Goal: Task Accomplishment & Management: Complete application form

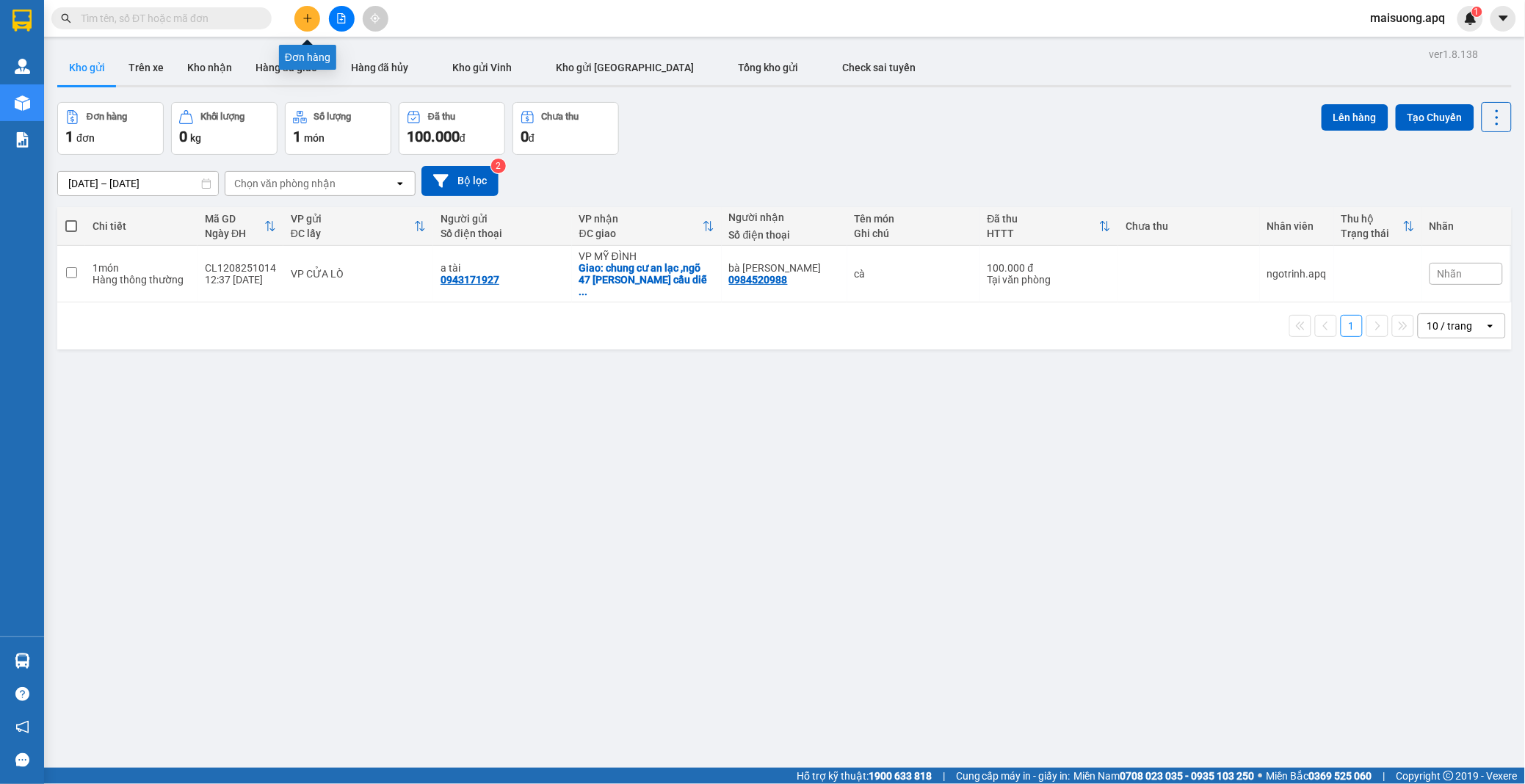
click at [307, 17] on icon "plus" at bounding box center [307, 18] width 1 height 9
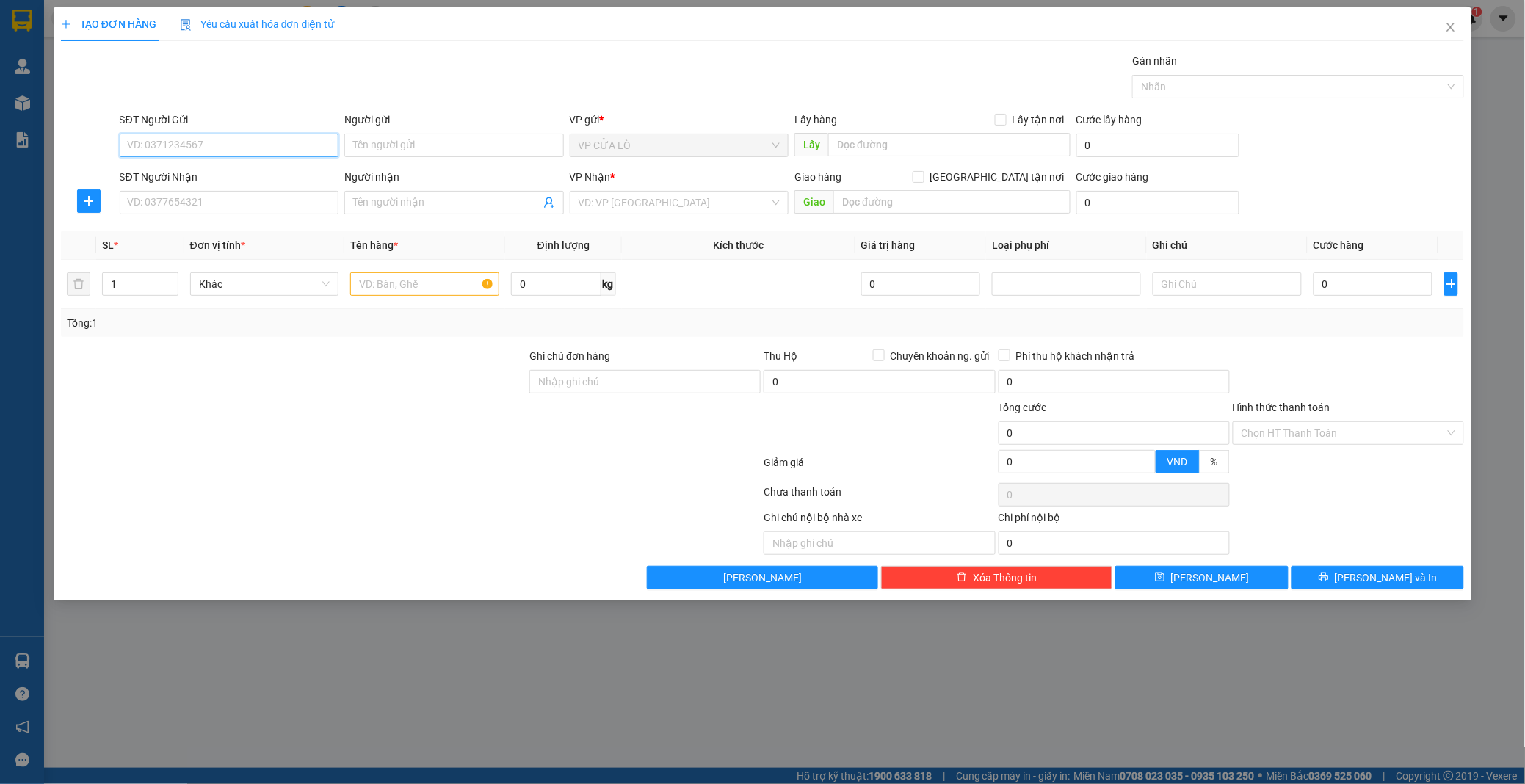
click at [202, 145] on input "SĐT Người Gửi" at bounding box center [230, 145] width 219 height 24
type input "0975854863"
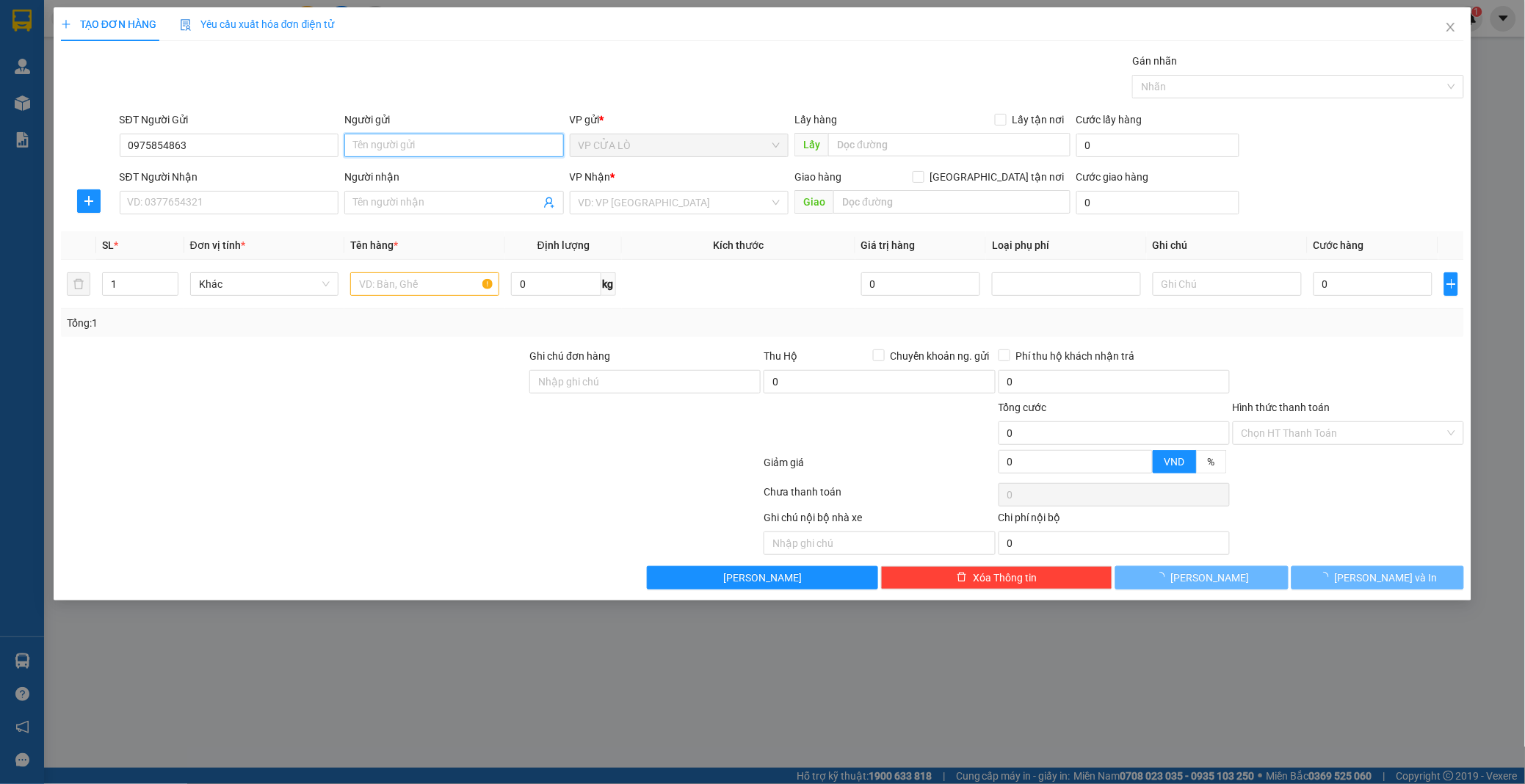
click at [455, 146] on input "Người gửi" at bounding box center [454, 145] width 219 height 24
type input "chị [PERSON_NAME]"
click at [288, 203] on input "SĐT Người Nhận" at bounding box center [230, 202] width 219 height 24
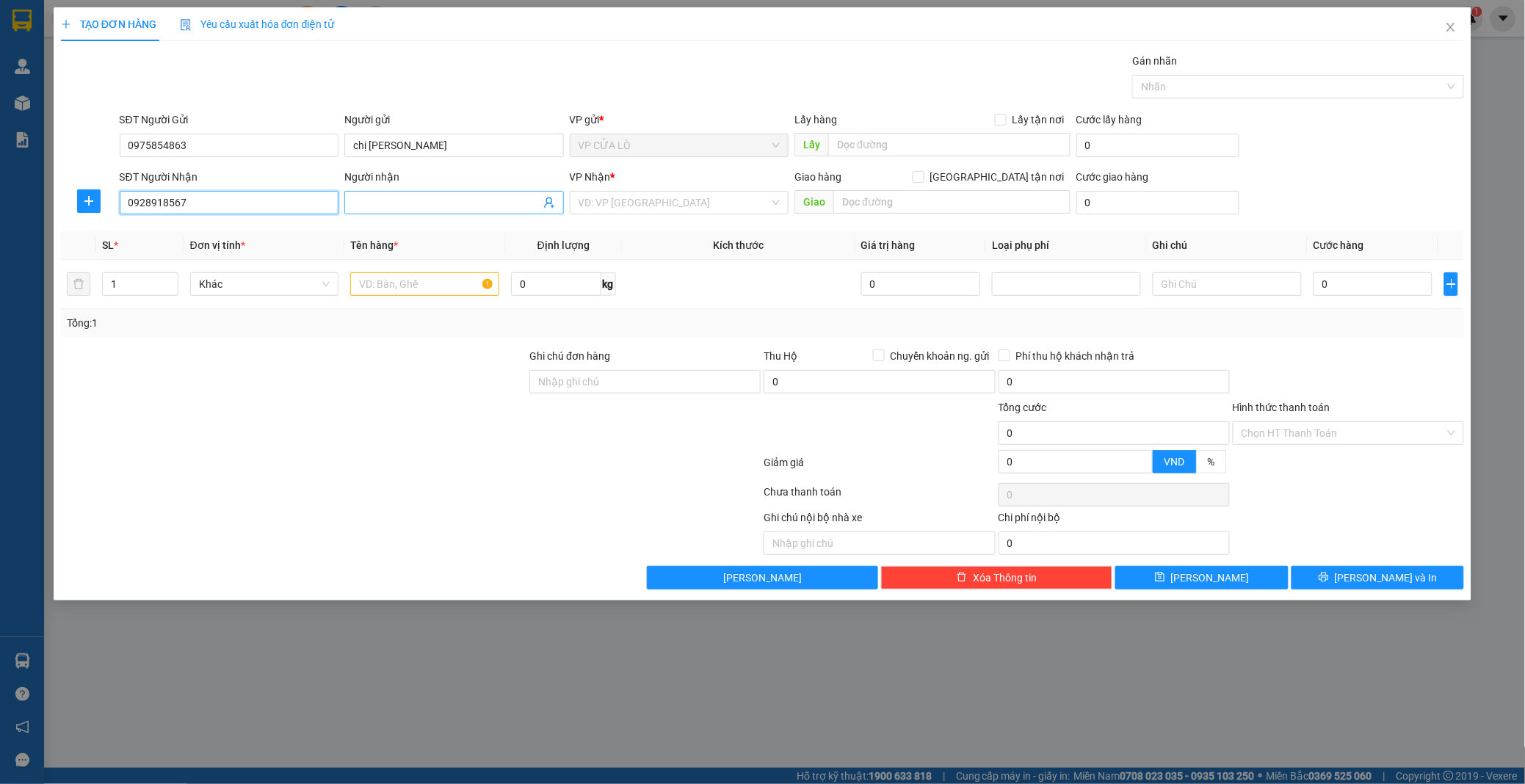
type input "0928918567"
click at [401, 196] on input "Người nhận" at bounding box center [447, 202] width 187 height 16
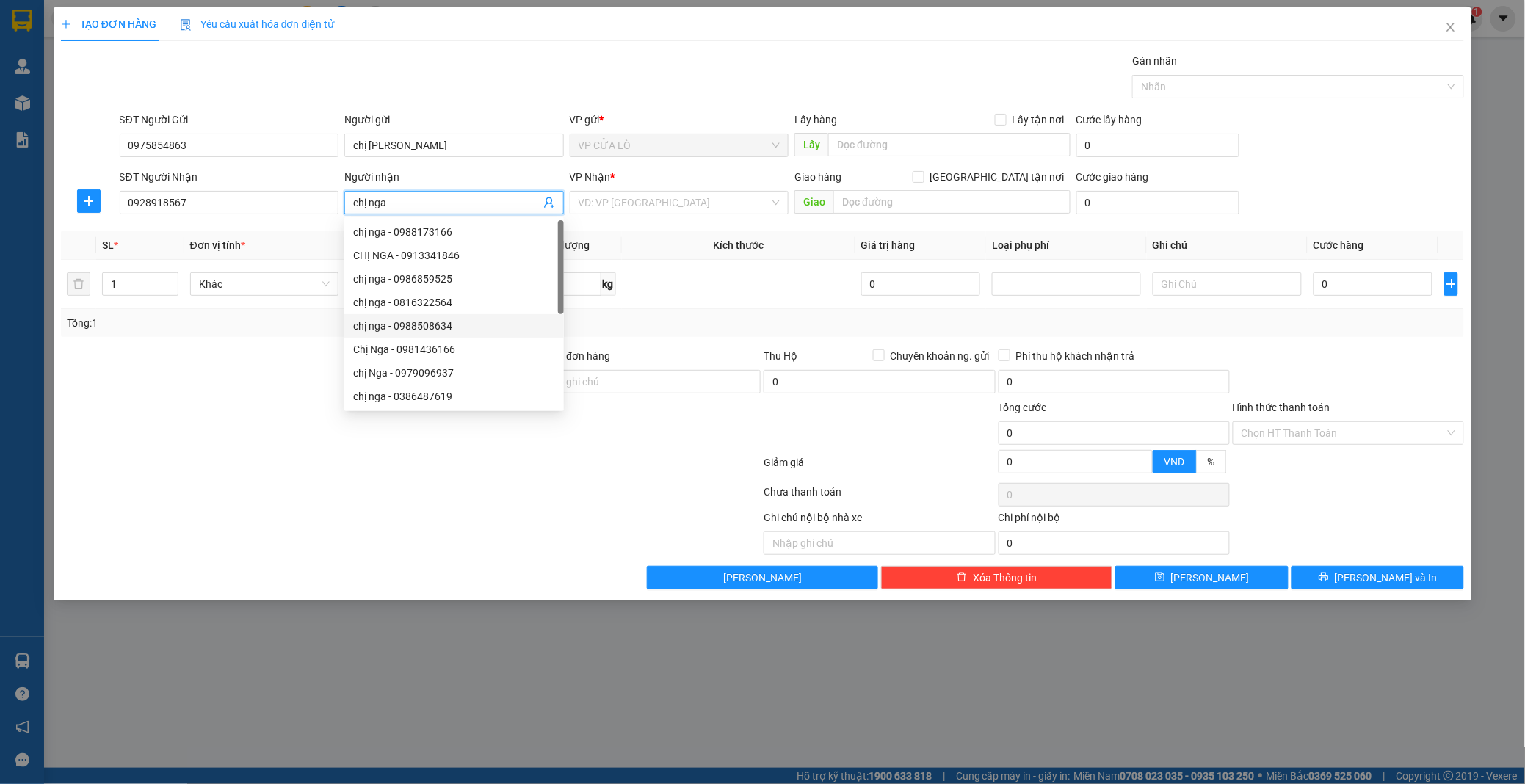
type input "chị nga"
click at [581, 459] on div at bounding box center [411, 465] width 703 height 29
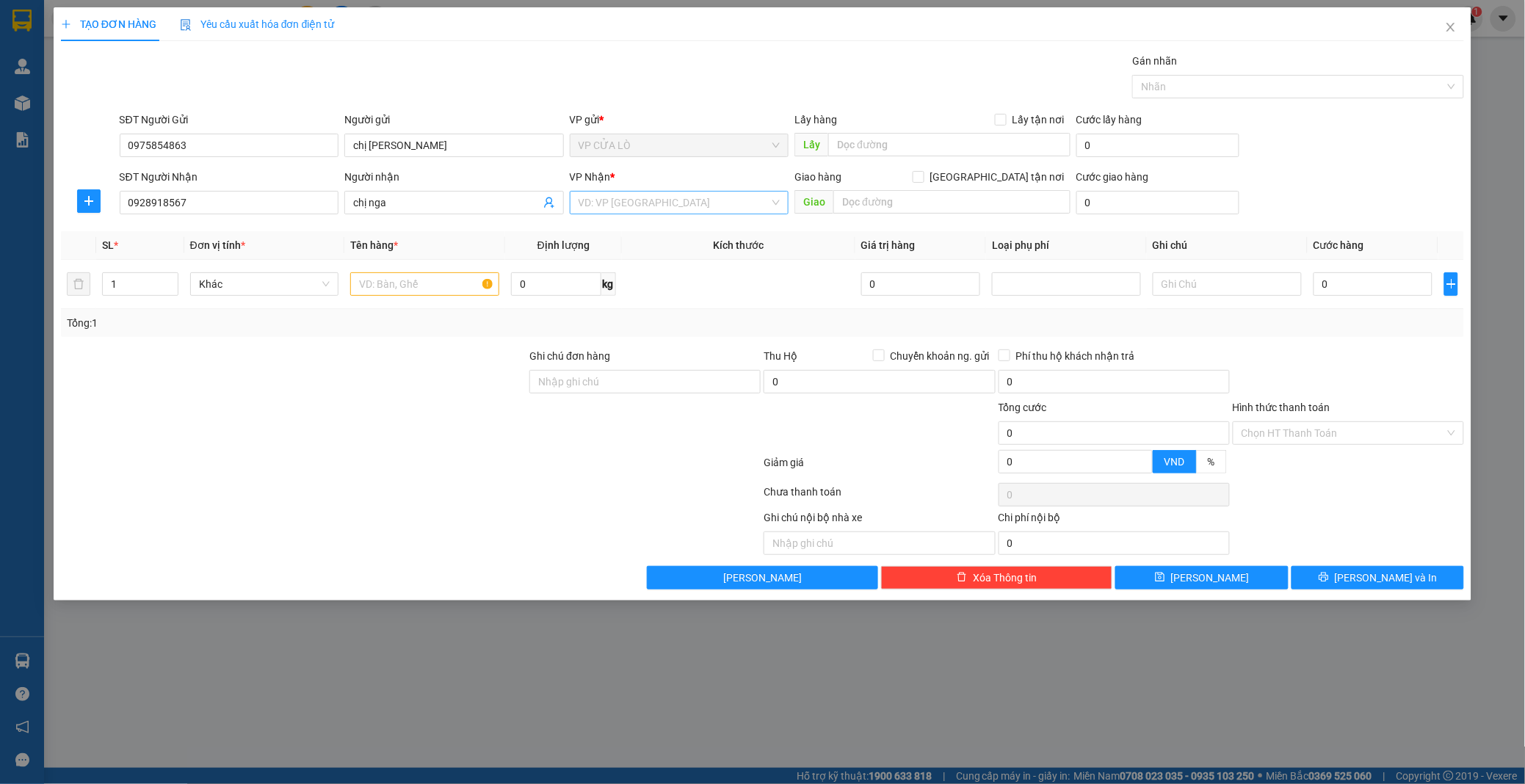
click at [774, 204] on div "VD: VP [GEOGRAPHIC_DATA]" at bounding box center [679, 202] width 219 height 24
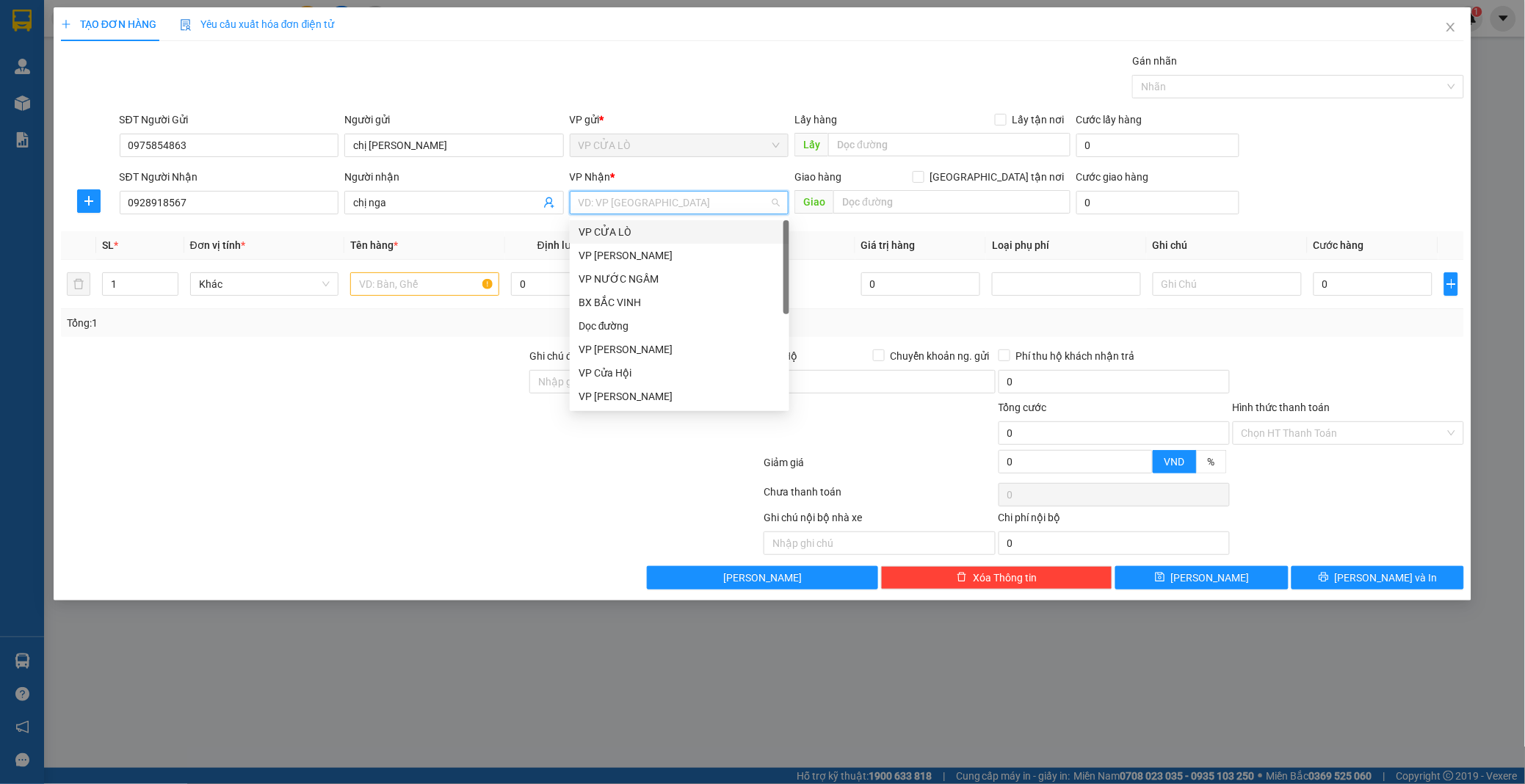
click at [664, 198] on input "search" at bounding box center [674, 202] width 192 height 22
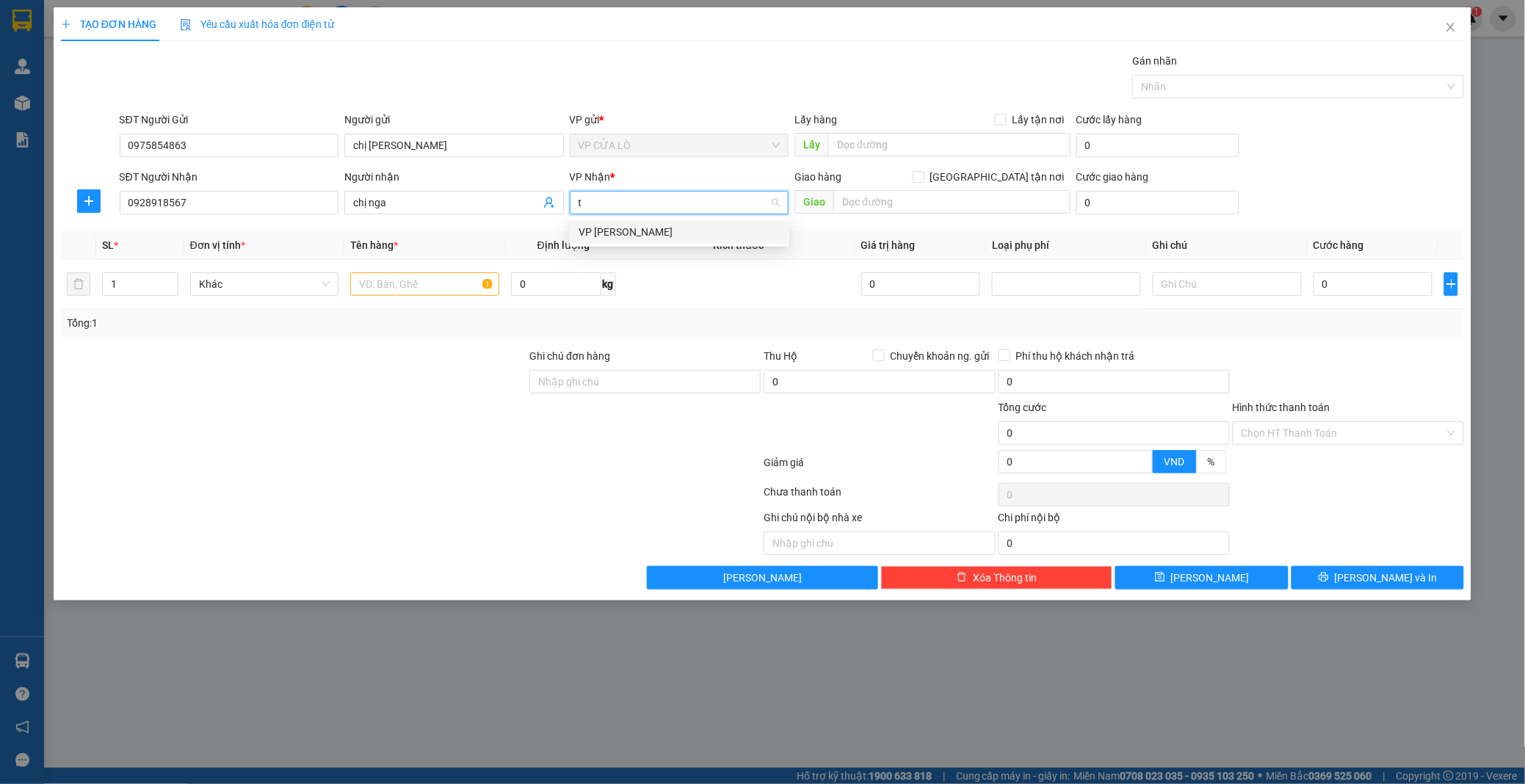
type input "th"
click at [684, 232] on div "VP [PERSON_NAME]" at bounding box center [679, 231] width 202 height 16
click at [643, 198] on input "máy hút" at bounding box center [674, 202] width 192 height 22
type input "m"
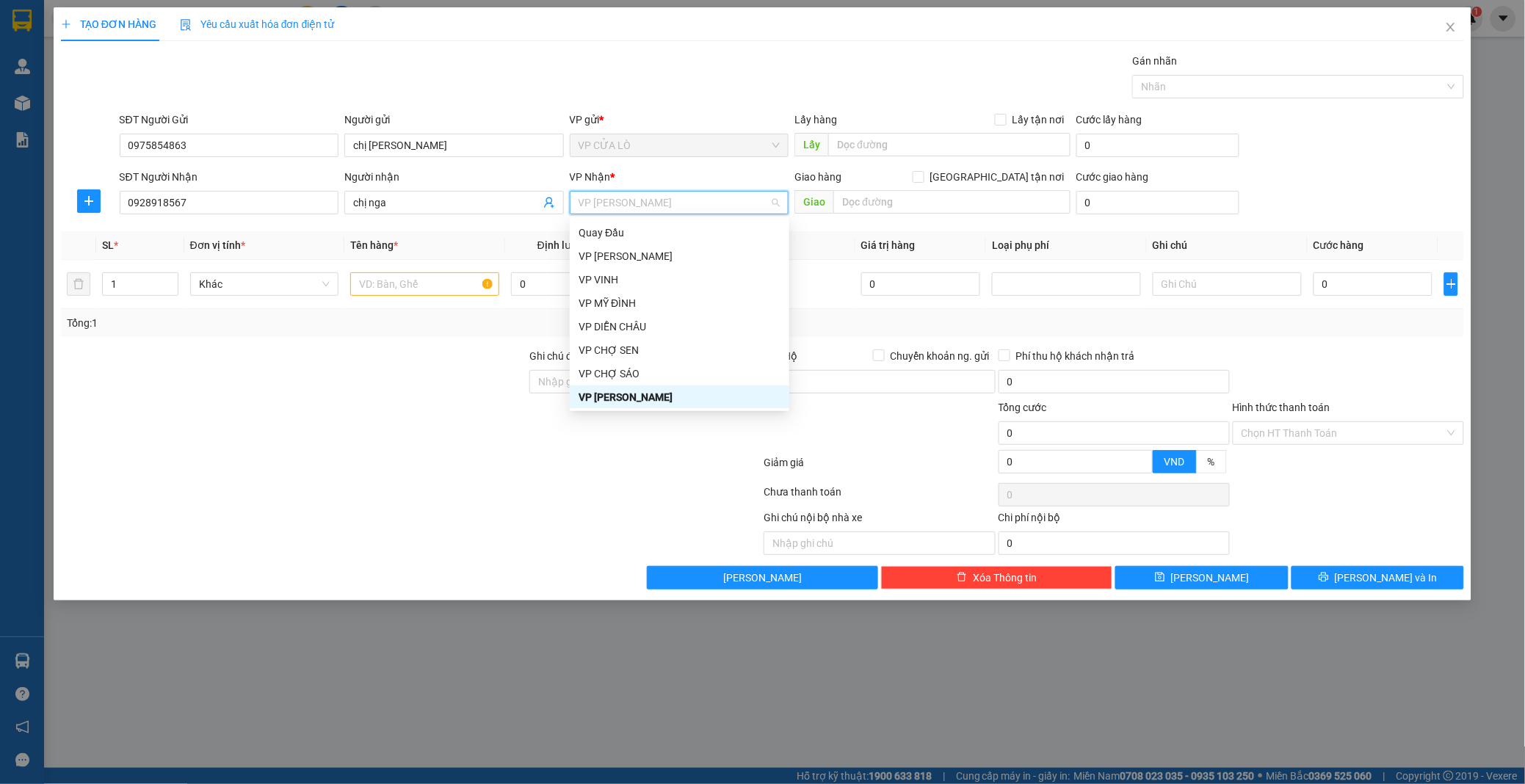
click at [683, 399] on div "VP [PERSON_NAME]" at bounding box center [679, 397] width 202 height 16
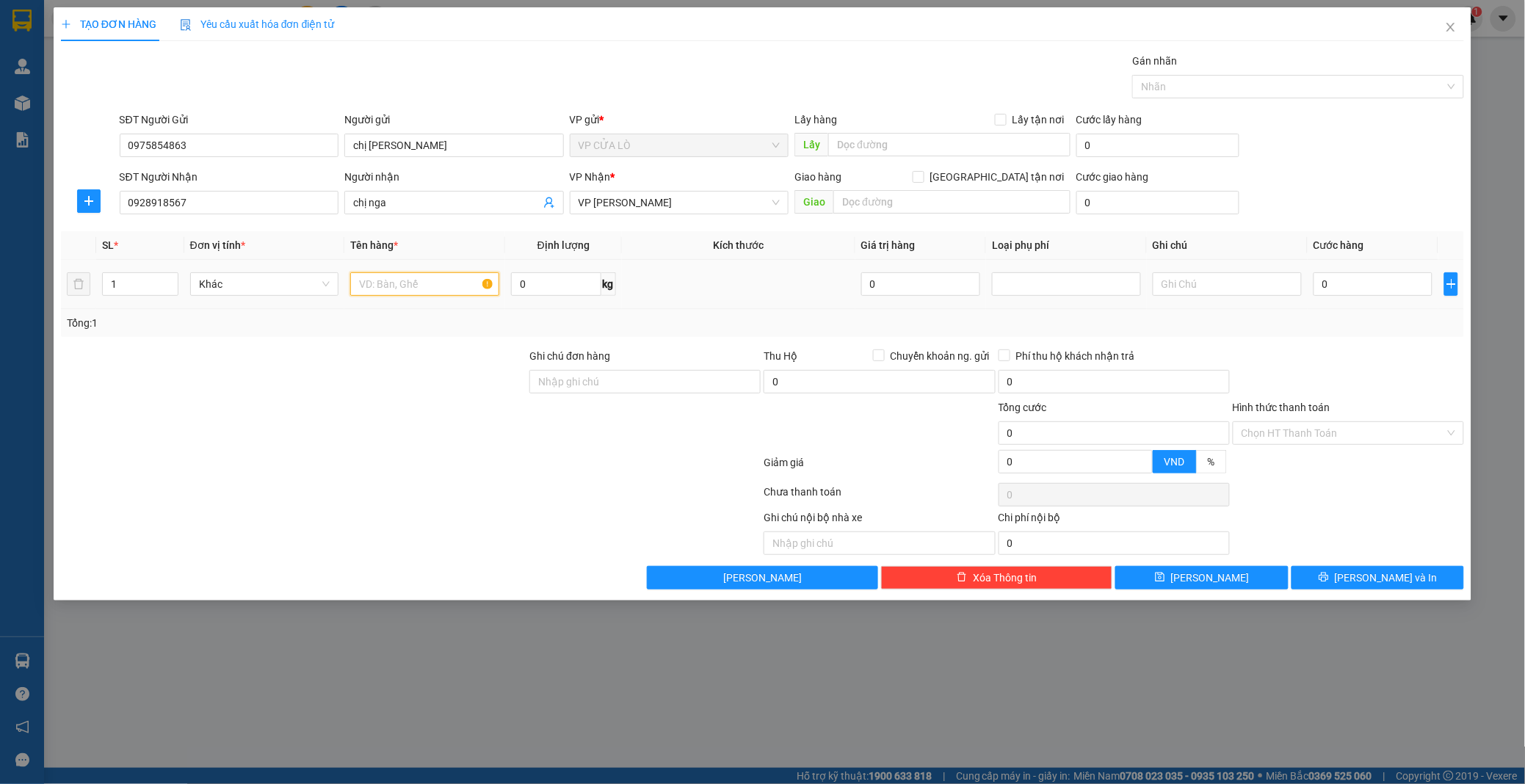
click at [413, 283] on input "text" at bounding box center [425, 283] width 149 height 24
type input "máy hút sữa"
click at [1350, 288] on input "0" at bounding box center [1373, 283] width 120 height 24
type input "4"
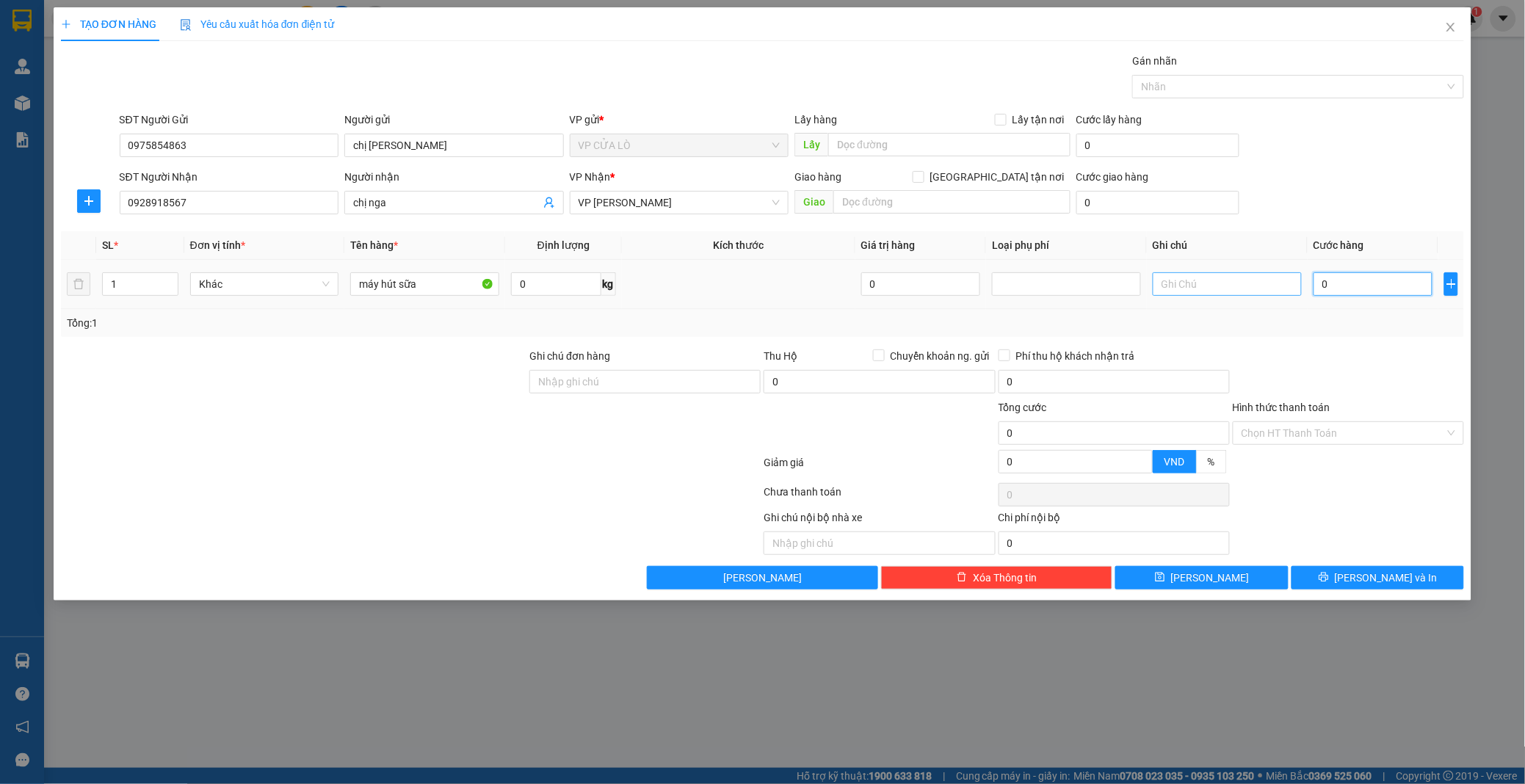
type input "4"
type input "40"
type input "400"
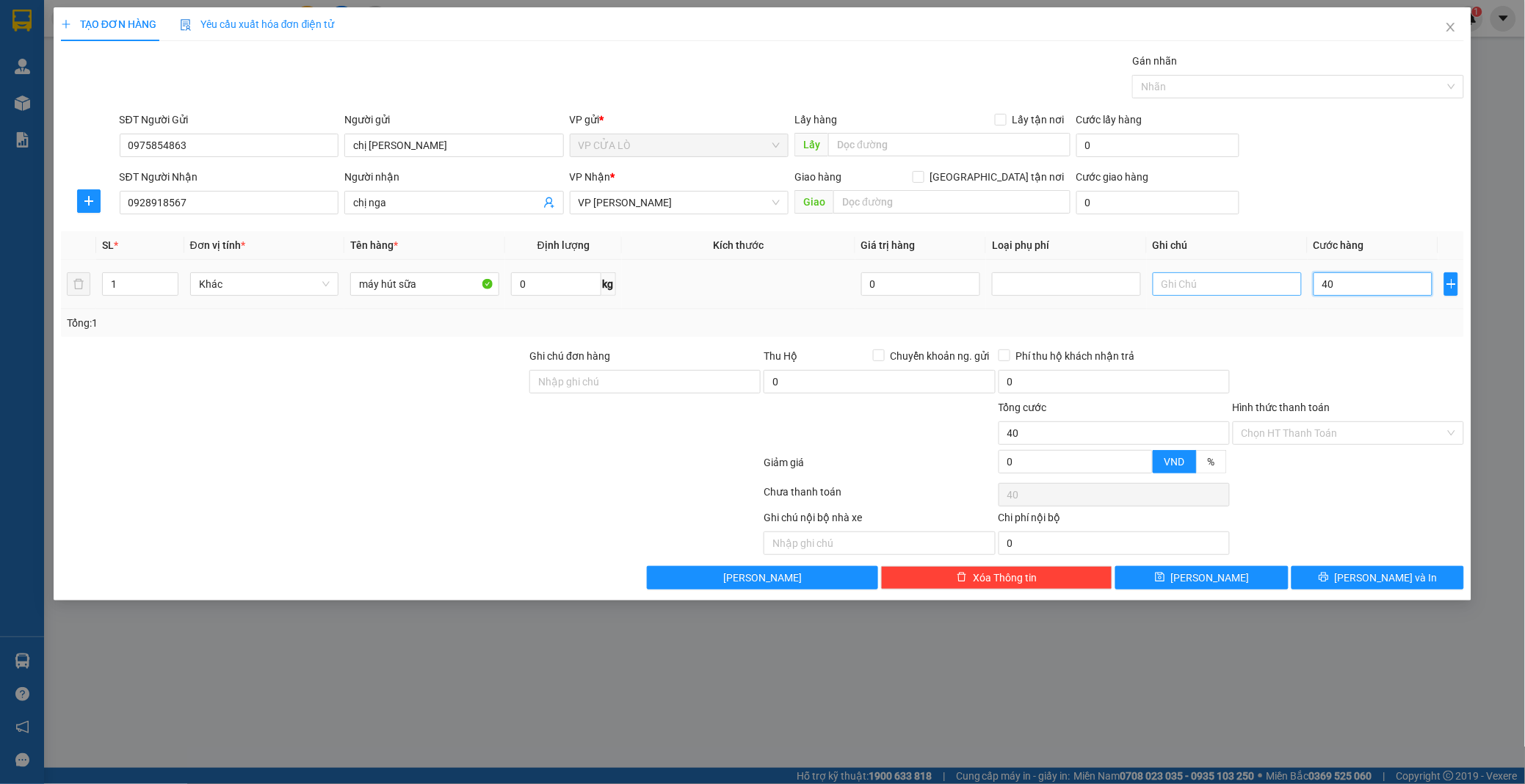
type input "400"
type input "4.000"
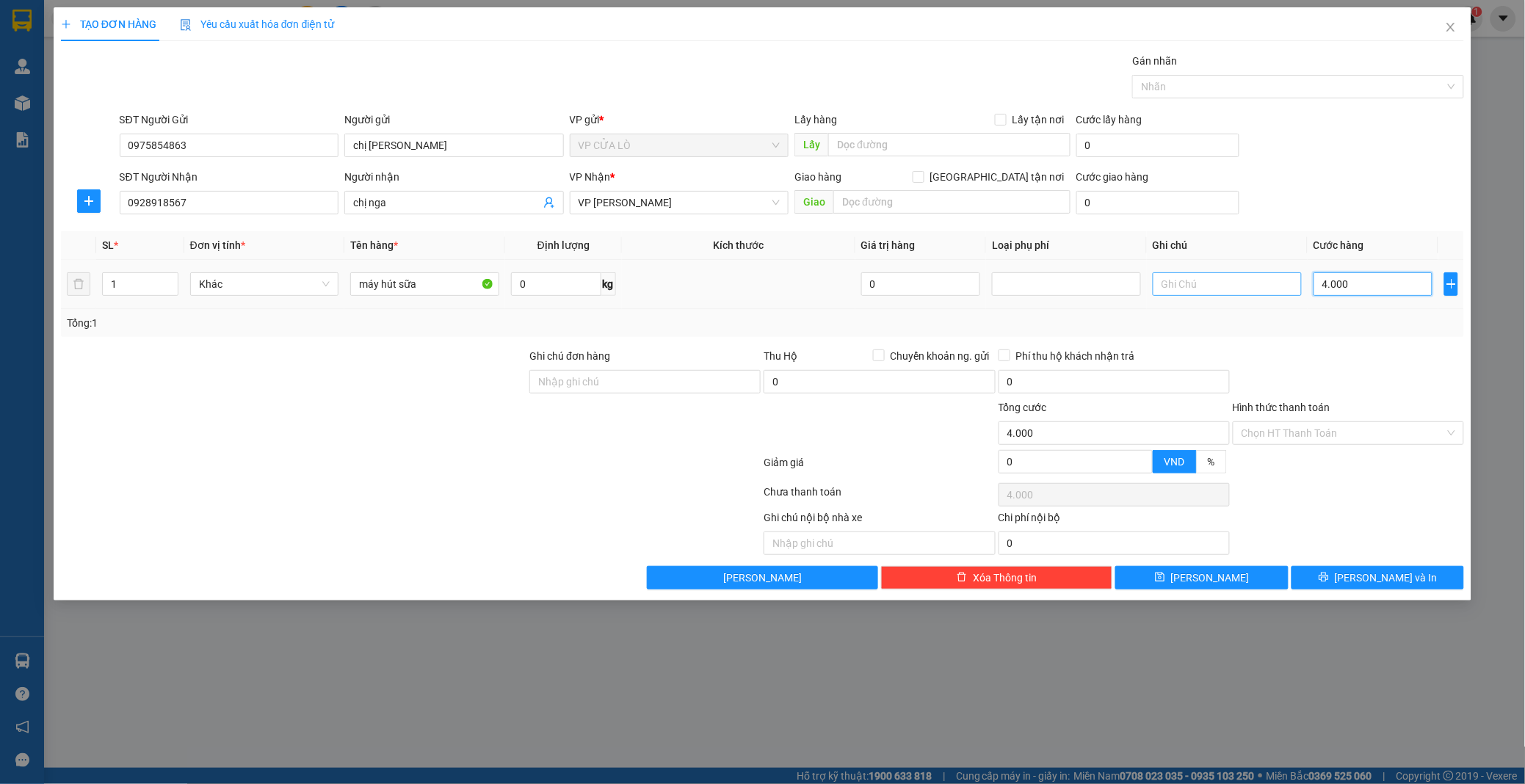
type input "40.000"
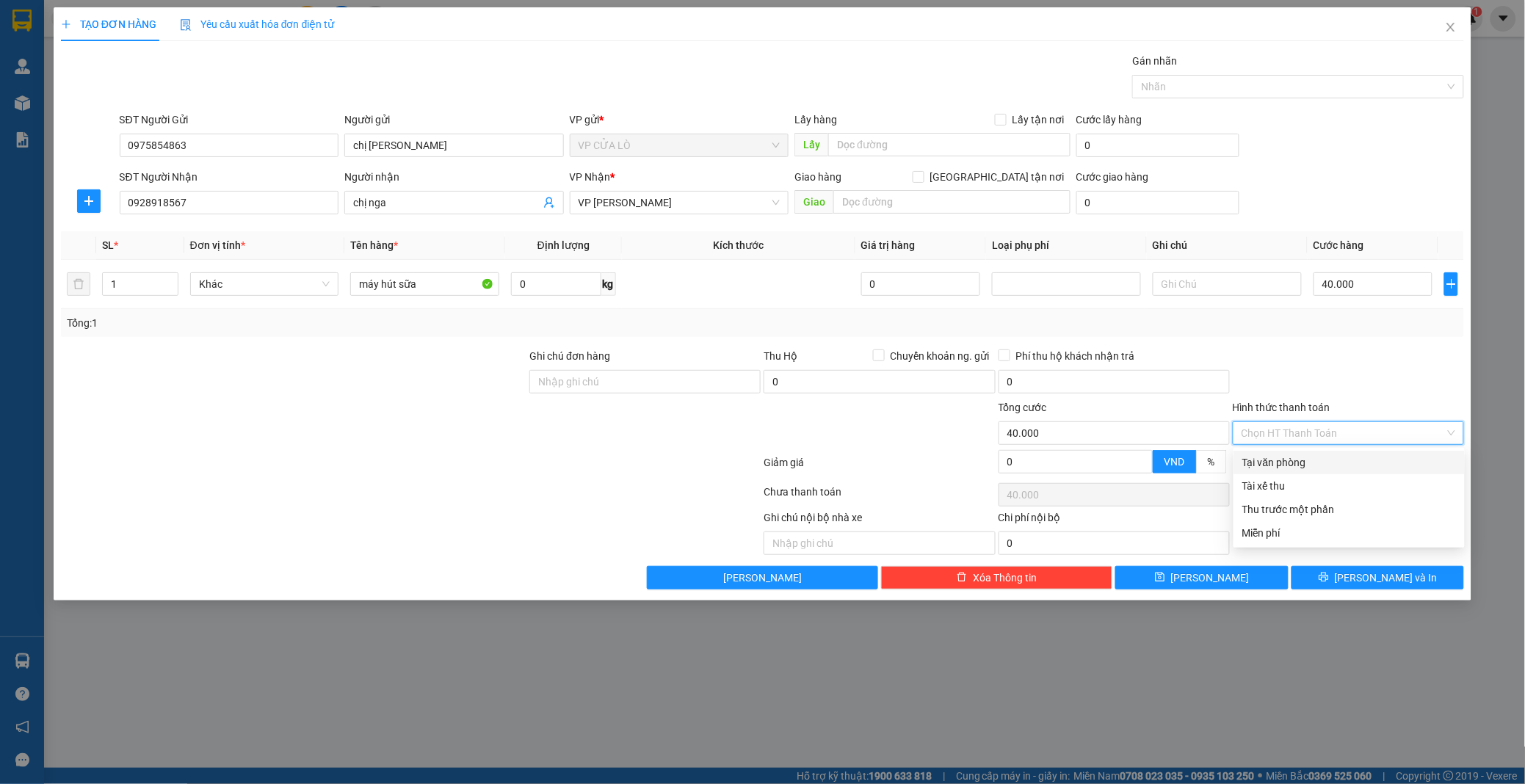
click at [1272, 435] on input "Hình thức thanh toán" at bounding box center [1343, 433] width 203 height 22
click at [1261, 463] on div "Tại văn phòng" at bounding box center [1349, 462] width 214 height 16
type input "0"
click at [1383, 574] on span "[PERSON_NAME] và In" at bounding box center [1385, 577] width 103 height 16
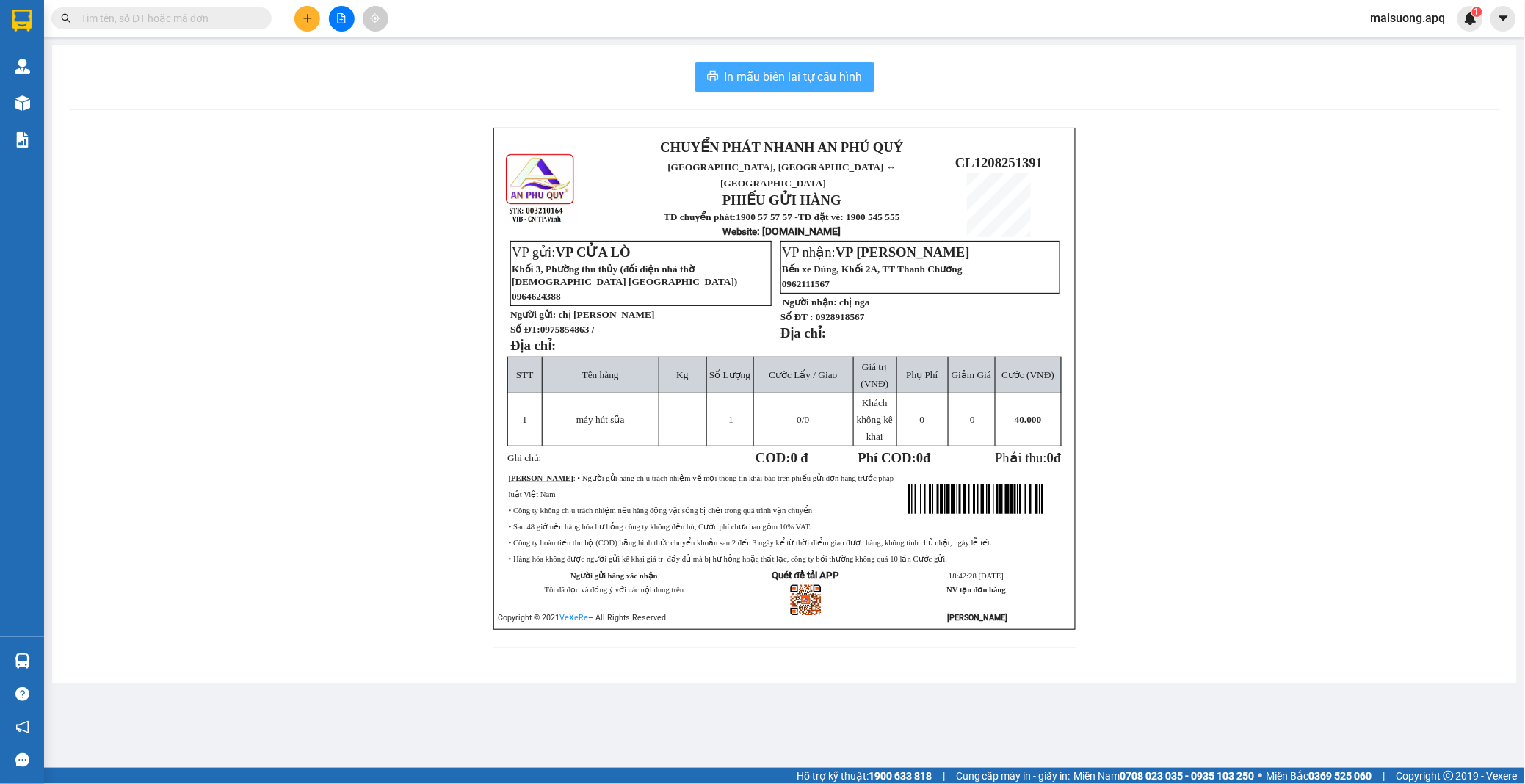
click at [826, 75] on span "In mẫu biên lai tự cấu hình" at bounding box center [794, 76] width 138 height 18
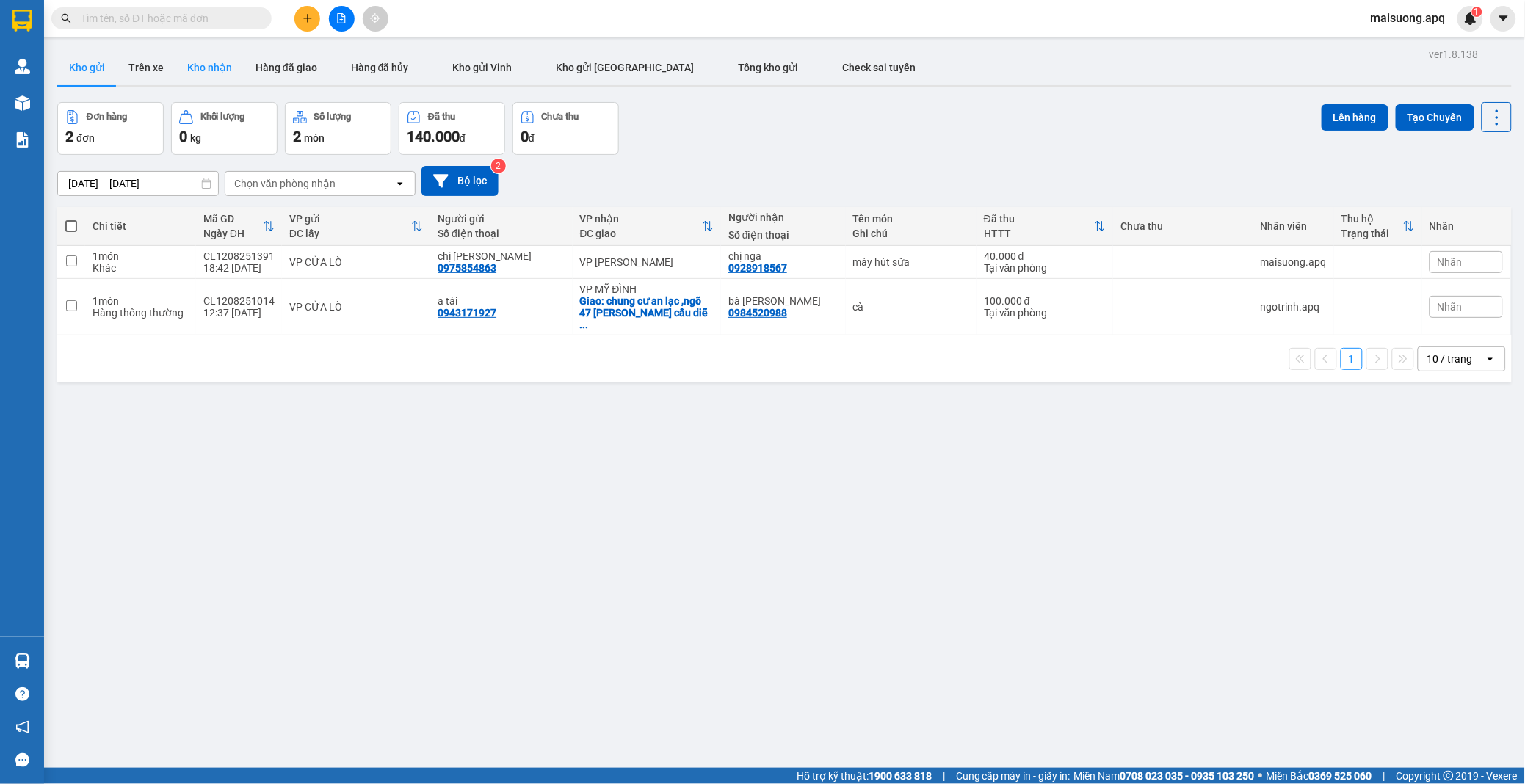
click at [223, 61] on button "Kho nhận" at bounding box center [210, 67] width 68 height 35
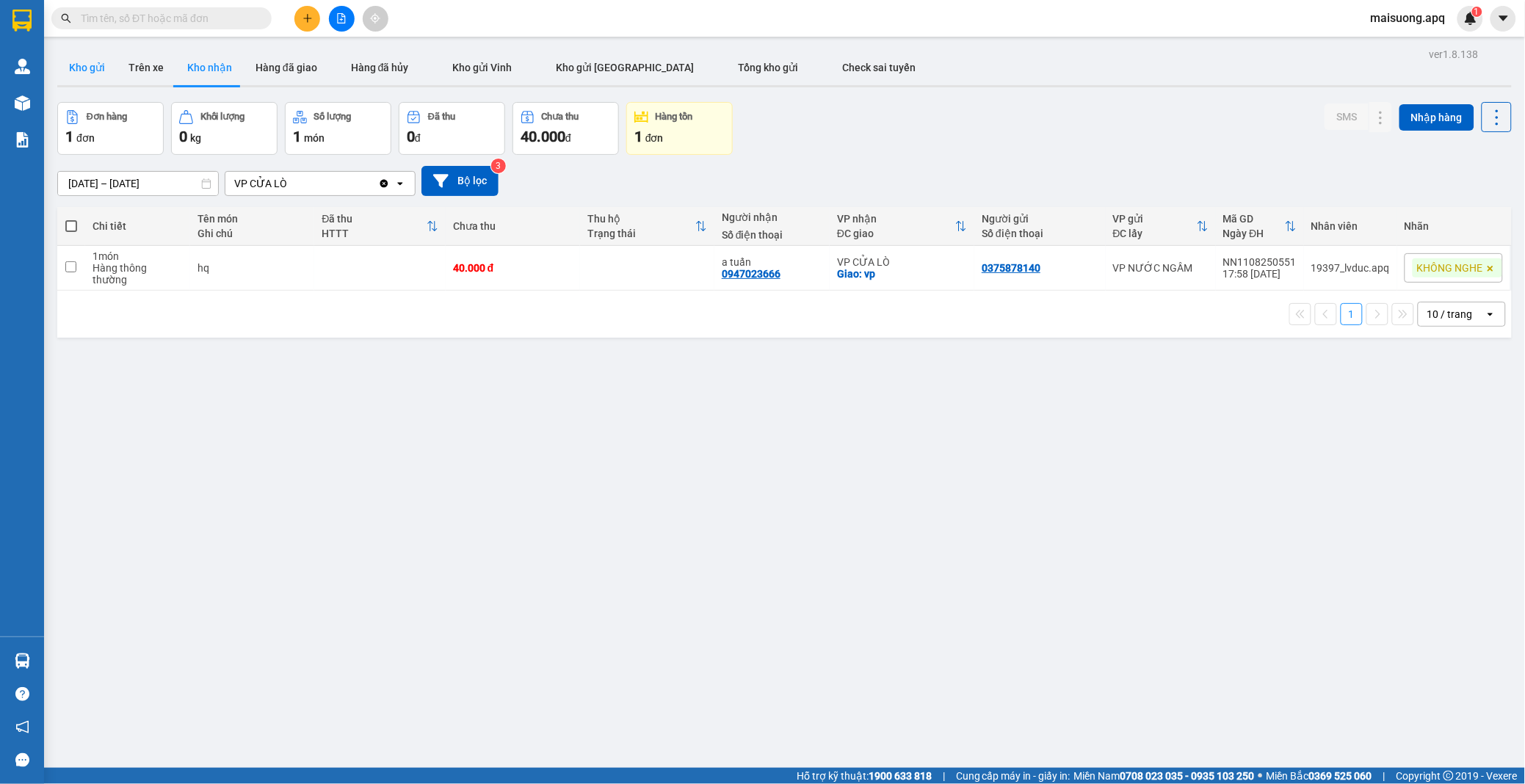
click at [91, 63] on button "Kho gửi" at bounding box center [87, 67] width 60 height 35
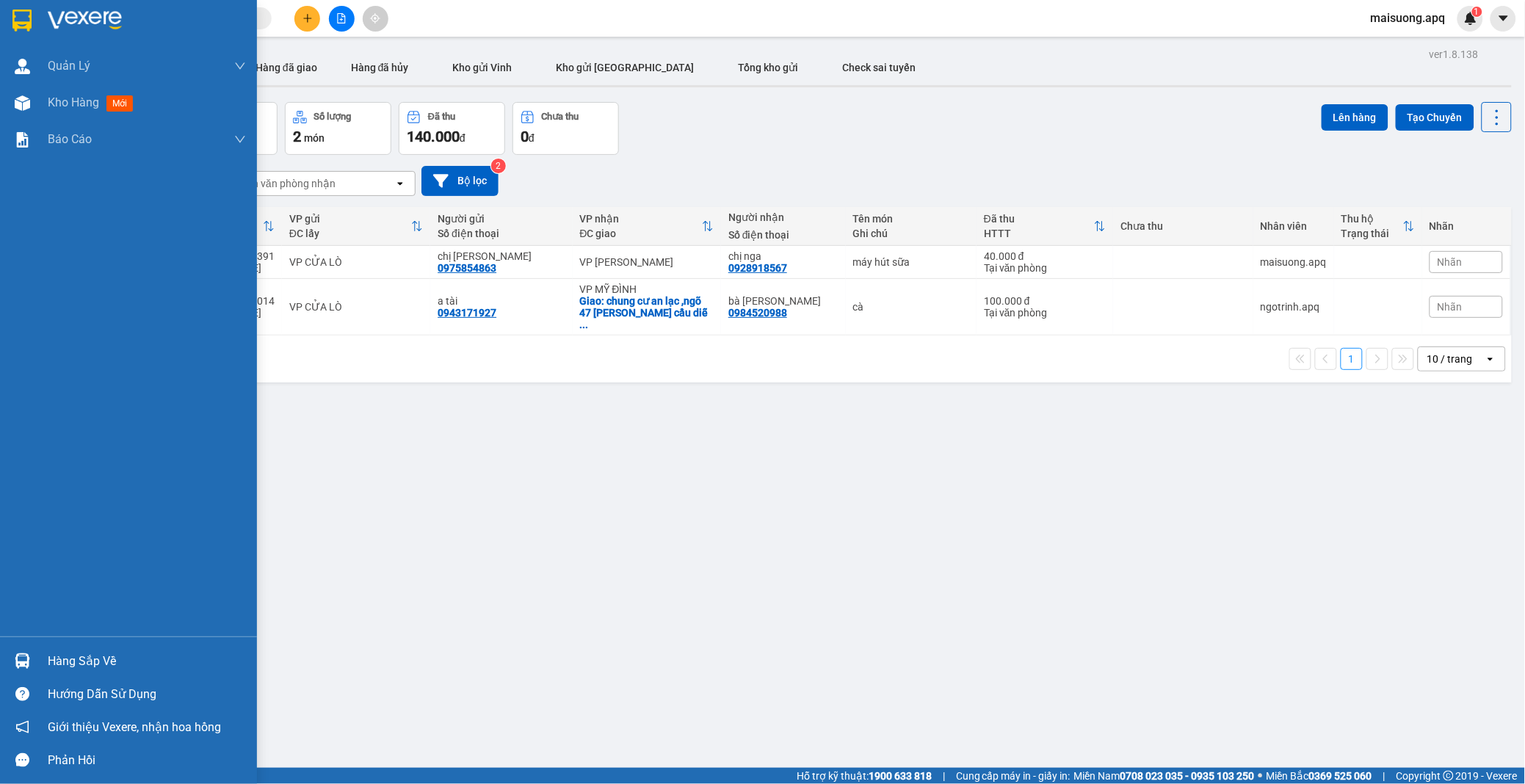
click at [84, 655] on div "Hàng sắp về" at bounding box center [146, 660] width 198 height 22
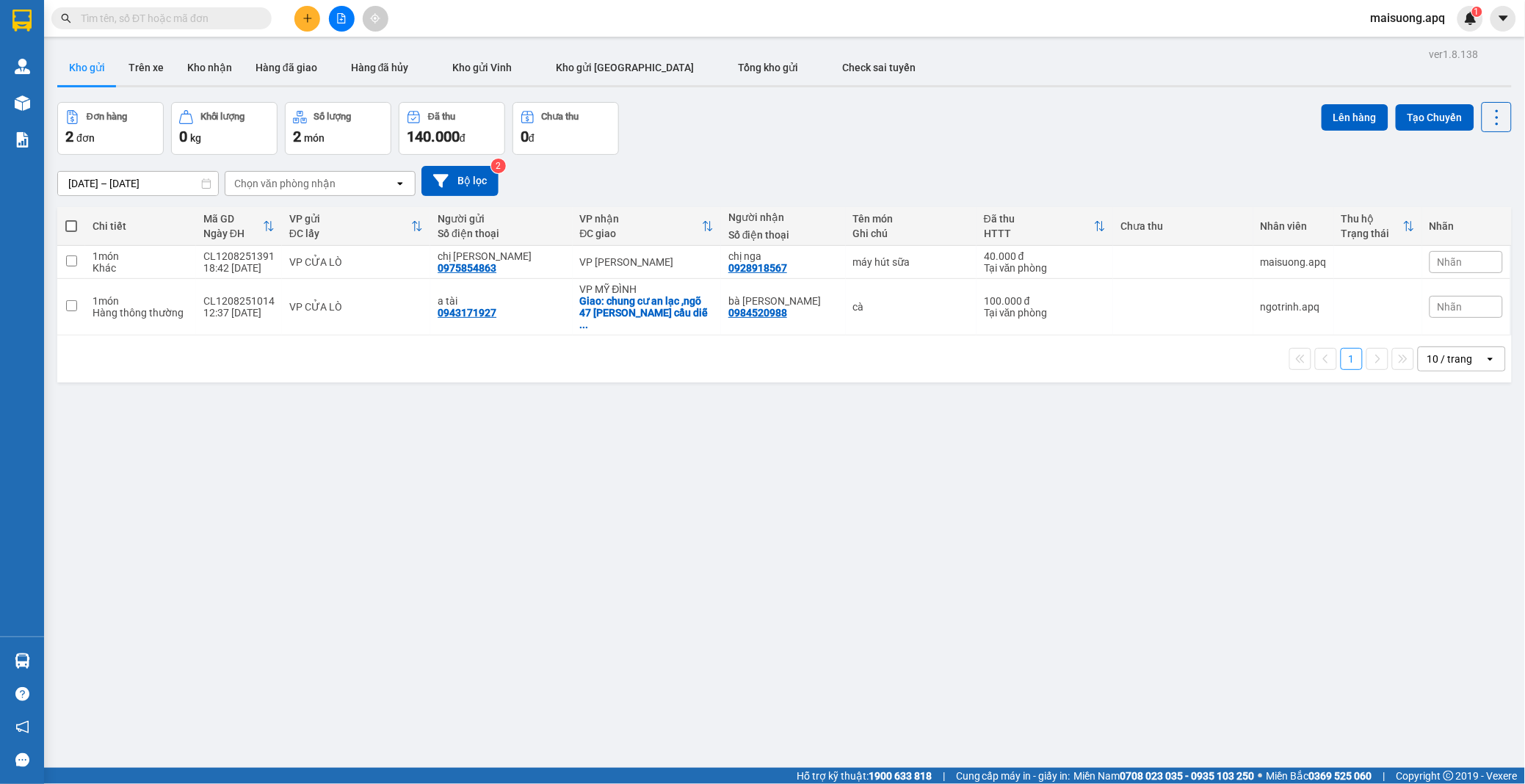
click at [503, 502] on section "Kết quả tìm kiếm ( 0 ) Bộ lọc No Data maisuong.apq 1 Quản [PERSON_NAME] lý thu …" at bounding box center [762, 392] width 1525 height 784
